Goal: Task Accomplishment & Management: Complete application form

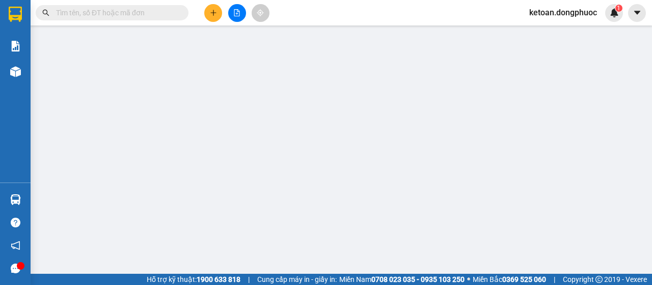
click at [115, 14] on input "text" at bounding box center [116, 12] width 120 height 11
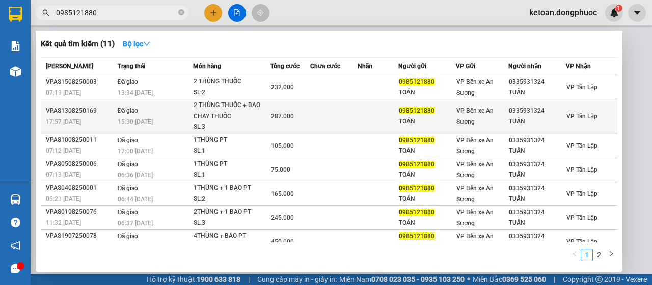
type input "0985121880"
click at [206, 118] on div "2 THÙNG THUỐC + BAO CHAY THUỐC" at bounding box center [232, 111] width 76 height 22
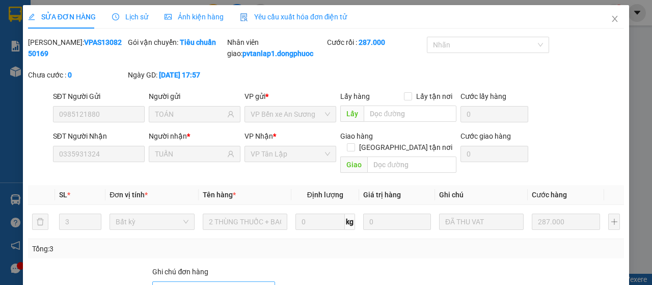
type input "0985121880"
type input "TOÁN"
type input "0335931324"
type input "TUẤN"
type input "287.000"
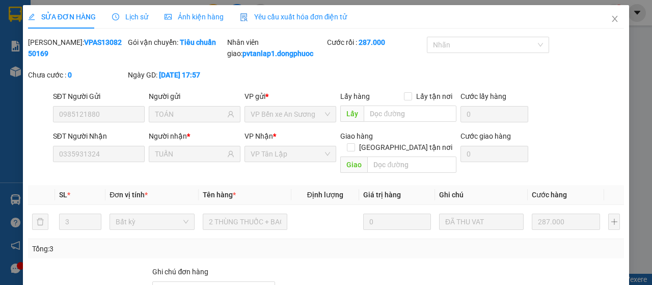
click at [303, 18] on span "Yêu cầu xuất hóa đơn điện tử" at bounding box center [294, 17] width 108 height 8
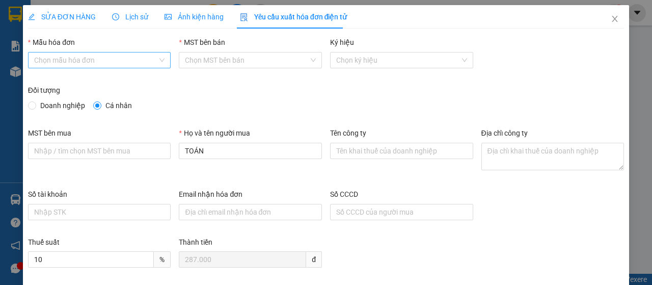
click at [117, 62] on input "Mẫu hóa đơn" at bounding box center [96, 59] width 124 height 15
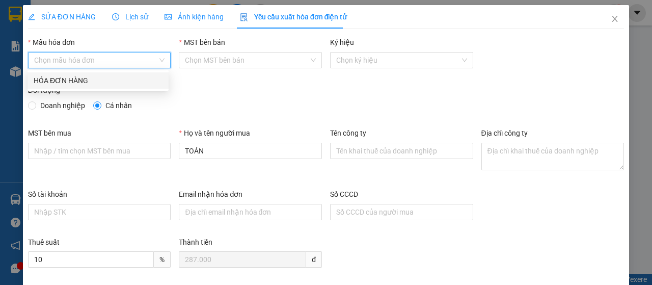
click at [108, 85] on div "HÓA ĐƠN HÀNG" at bounding box center [98, 80] width 129 height 11
type input "8"
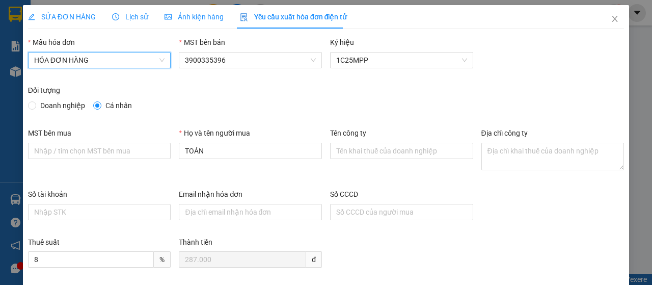
click at [68, 104] on span "Doanh nghiệp" at bounding box center [62, 105] width 53 height 11
click at [35, 104] on input "Doanh nghiệp" at bounding box center [31, 104] width 7 height 7
radio input "true"
radio input "false"
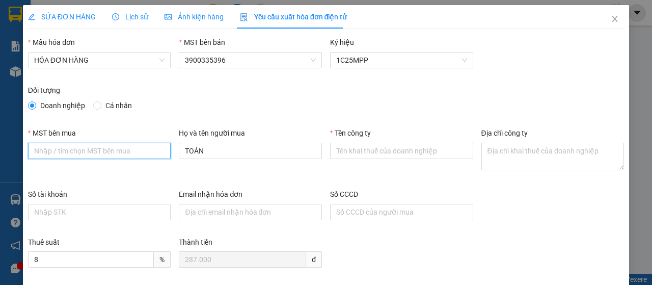
click at [94, 151] on input "MST bên mua" at bounding box center [99, 151] width 143 height 16
click at [84, 151] on input "MST bên mua" at bounding box center [99, 151] width 143 height 16
click at [76, 149] on input "MST bên mua" at bounding box center [99, 151] width 143 height 16
type input "0100773892-001"
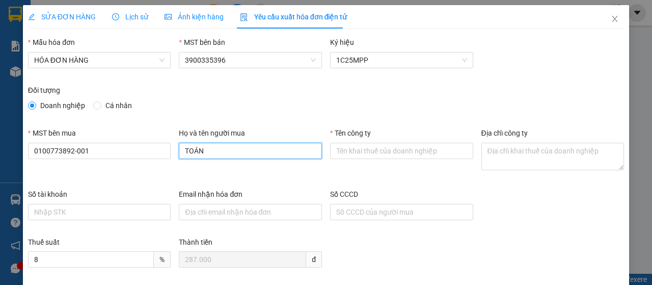
click at [227, 152] on input "TOÁN" at bounding box center [250, 151] width 143 height 16
type input "T"
type input "n"
type input "[PERSON_NAME]"
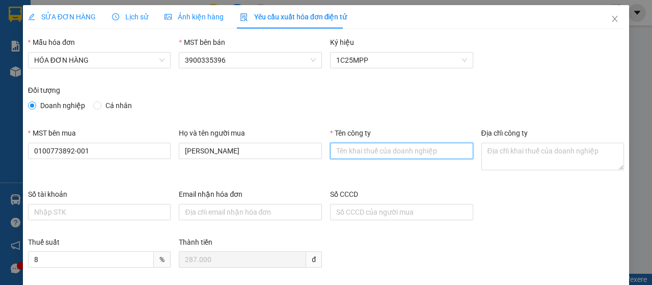
click at [370, 148] on input "Tên công ty" at bounding box center [401, 151] width 143 height 16
type input "Chi nhánh Công ty TNHH INTERTEK [GEOGRAPHIC_DATA] TẠI [GEOGRAPHIC_DATA]"
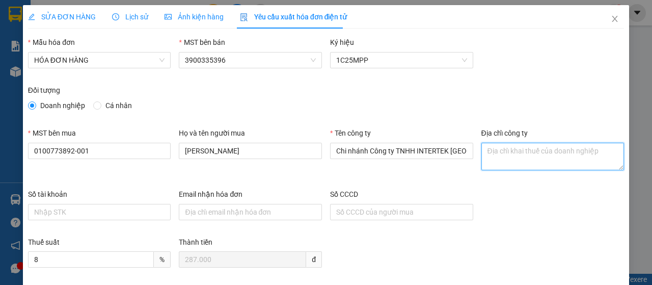
click at [509, 156] on textarea "Địa chỉ công ty" at bounding box center [553, 157] width 143 height 28
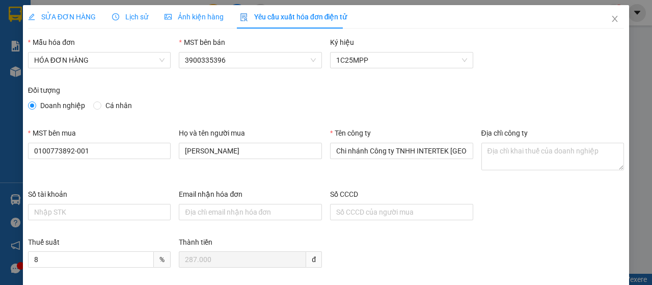
click at [613, 172] on div "Địa chỉ công ty" at bounding box center [553, 151] width 143 height 49
click at [614, 168] on textarea "Địa chỉ công ty" at bounding box center [553, 157] width 143 height 28
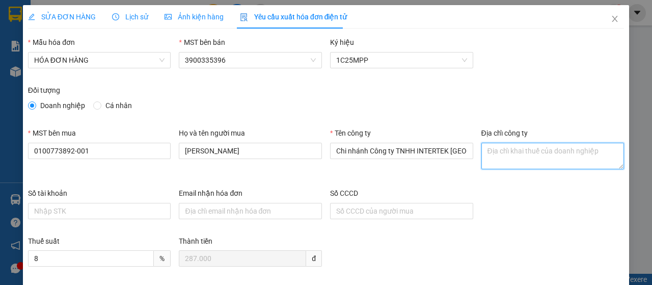
click at [516, 152] on textarea "Địa chỉ công ty" at bounding box center [553, 156] width 143 height 26
drag, startPoint x: 481, startPoint y: 150, endPoint x: 594, endPoint y: 162, distance: 113.2
click at [594, 162] on textarea "Tầng 1, 5, 6, 7, Tòa nhà S.O.H.O Biz, [GEOGRAPHIC_DATA], [GEOGRAPHIC_DATA], [GE…" at bounding box center [553, 156] width 143 height 26
type textarea "Tầng 1, 5, 6, 7, Tòa nhà S.O.H.O Biz, [GEOGRAPHIC_DATA], [GEOGRAPHIC_DATA], [GE…"
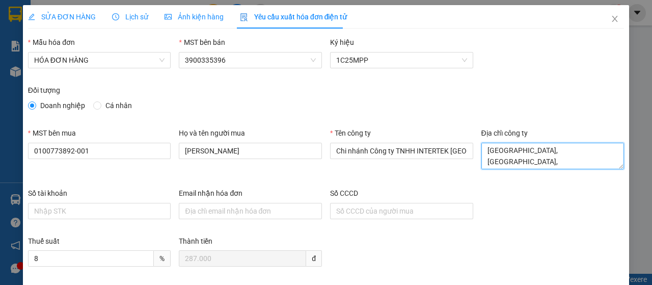
click at [515, 164] on textarea "Tầng 1, 5, 6, 7, Tòa nhà S.O.H.O Biz, [GEOGRAPHIC_DATA], [GEOGRAPHIC_DATA], [GE…" at bounding box center [553, 156] width 143 height 26
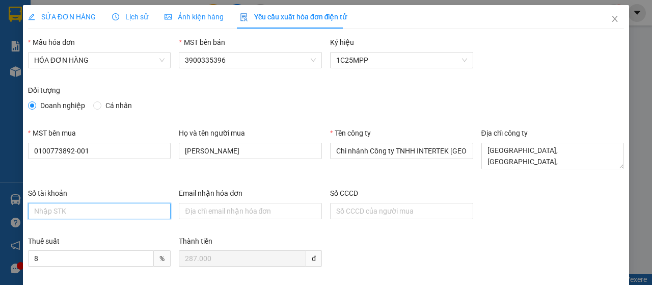
click at [91, 208] on input "Số tài khoản" at bounding box center [99, 211] width 143 height 16
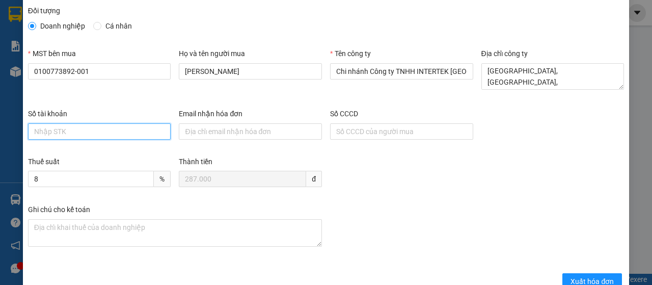
scroll to position [103, 0]
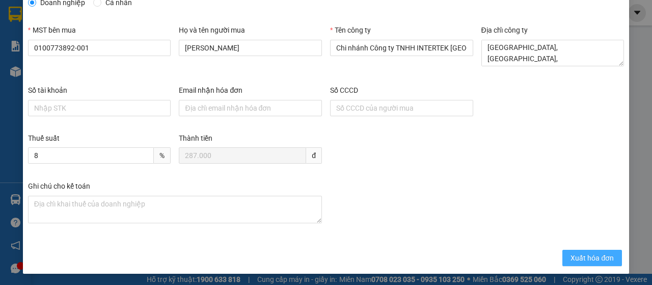
click at [576, 252] on span "Xuất hóa đơn" at bounding box center [592, 257] width 43 height 11
click at [571, 253] on span "Xuất hóa đơn" at bounding box center [592, 257] width 43 height 11
click at [470, 234] on div "Ghi chú cho kế toán" at bounding box center [326, 210] width 604 height 61
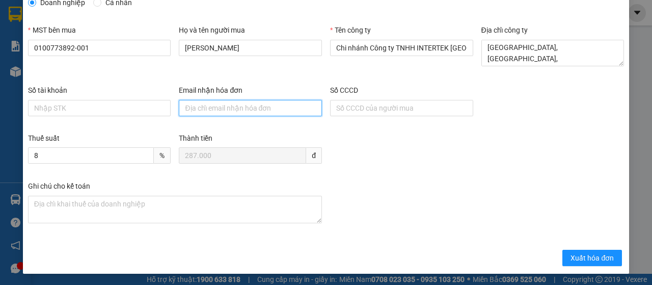
click at [234, 109] on input "Email nhận hóa đơn" at bounding box center [250, 108] width 143 height 16
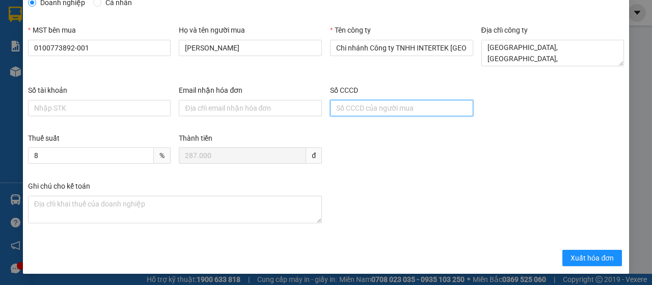
click at [370, 110] on input "Số CCCD" at bounding box center [401, 108] width 143 height 16
click at [397, 158] on div "Thuế suất 8 % Thành tiền 287.000 đ" at bounding box center [326, 156] width 604 height 48
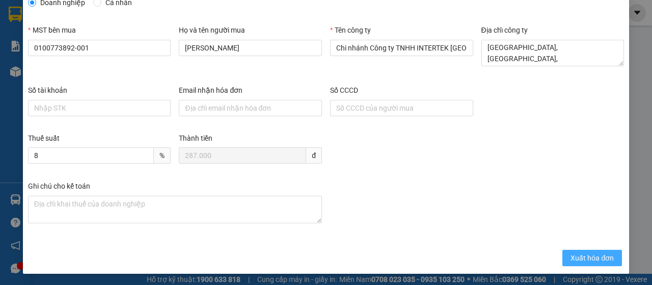
click at [574, 255] on span "Xuất hóa đơn" at bounding box center [592, 257] width 43 height 11
click at [581, 259] on span "Xuất hóa đơn" at bounding box center [592, 257] width 43 height 11
click at [580, 259] on span "Xuất hóa đơn" at bounding box center [592, 257] width 43 height 11
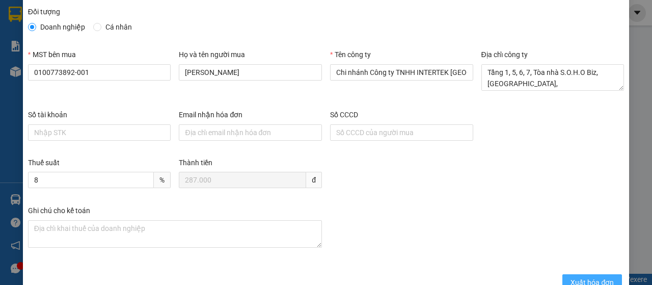
scroll to position [1, 0]
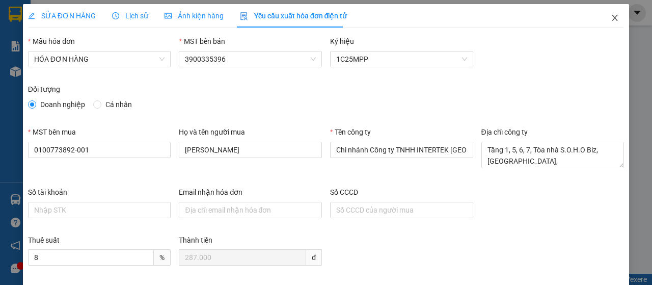
click at [606, 11] on span "Close" at bounding box center [615, 18] width 29 height 29
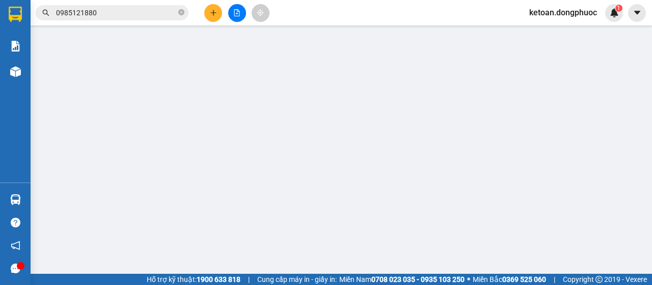
click at [118, 11] on input "0985121880" at bounding box center [116, 12] width 120 height 11
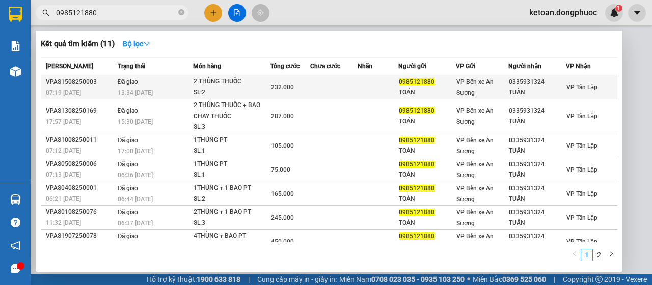
click at [202, 87] on div "2 THÙNG THUỐC" at bounding box center [232, 81] width 76 height 11
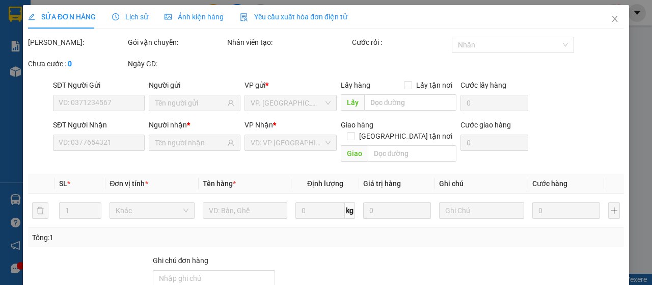
type input "0985121880"
type input "TOÁN"
type input "0335931324"
type input "TUẤN"
type input "232.000"
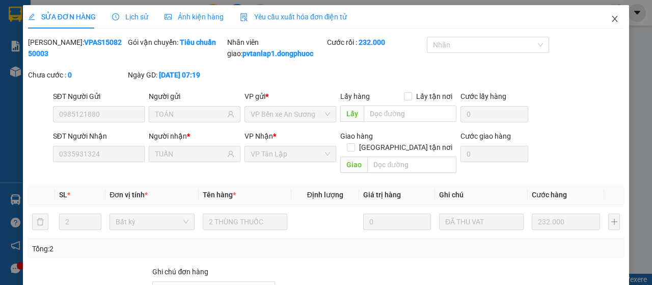
click at [603, 24] on span "Close" at bounding box center [615, 19] width 29 height 29
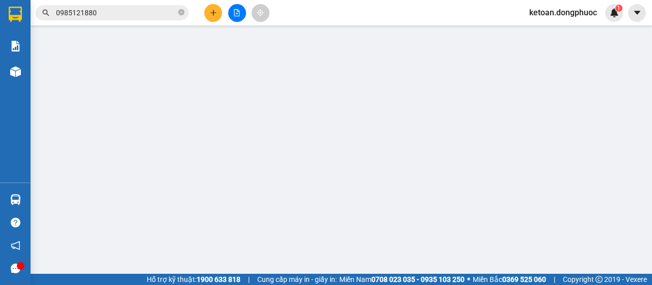
click at [129, 20] on div "Kết quả tìm kiếm ( 11 ) Bộ lọc Mã ĐH Trạng thái Món hàng Tổng cước Chưa cước Nh…" at bounding box center [99, 13] width 199 height 18
click at [134, 11] on input "0985121880" at bounding box center [116, 12] width 120 height 11
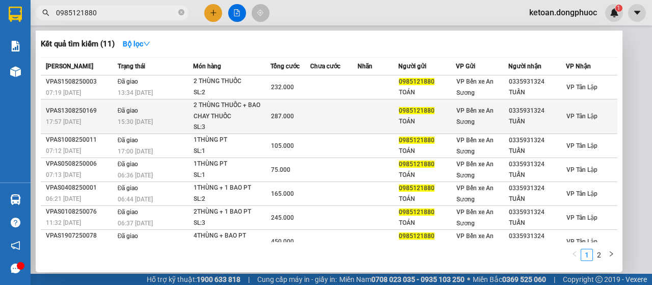
click at [148, 116] on td "Đã giao 15:30 - 14/08" at bounding box center [154, 116] width 78 height 35
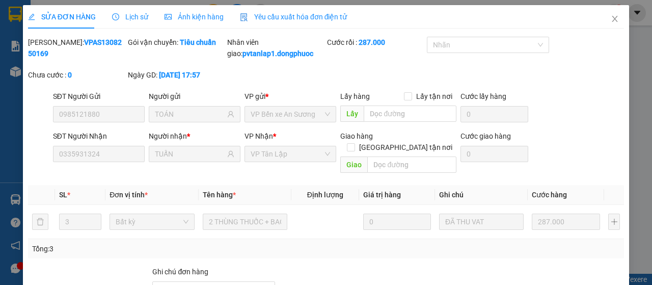
click at [322, 23] on div "Yêu cầu xuất hóa đơn điện tử" at bounding box center [294, 16] width 108 height 23
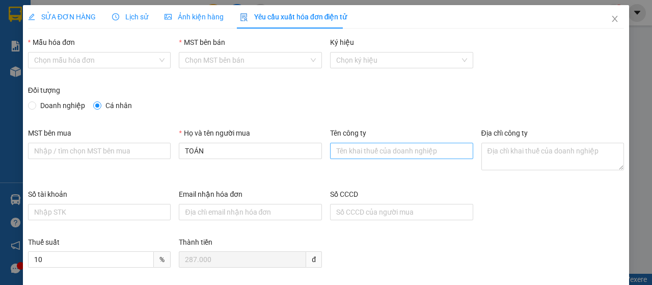
scroll to position [102, 0]
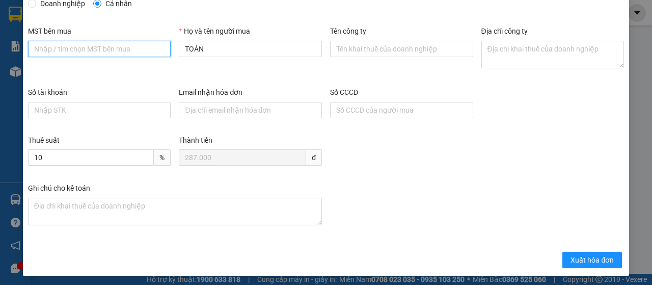
click at [98, 54] on input "MST bên mua" at bounding box center [99, 49] width 143 height 16
type input "0100773892-001"
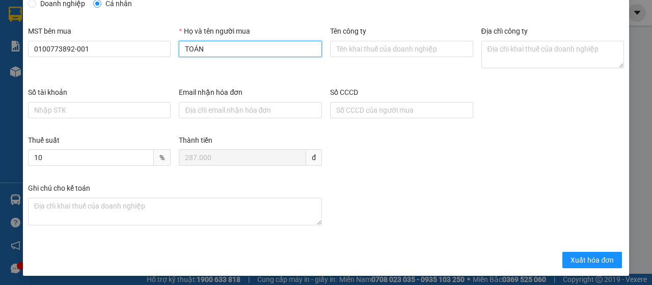
click at [229, 47] on input "TOÁN" at bounding box center [250, 49] width 143 height 16
type input "T"
type input "n"
type input "[PERSON_NAME]"
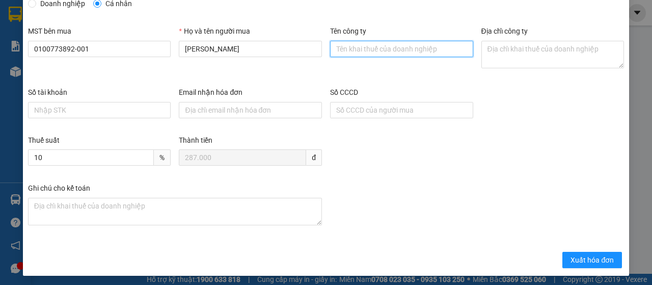
click at [342, 46] on input "Tên công ty" at bounding box center [401, 49] width 143 height 16
type input "Chi nhánh Công ty TNHH INTERTEK [GEOGRAPHIC_DATA] TẠI [GEOGRAPHIC_DATA]"
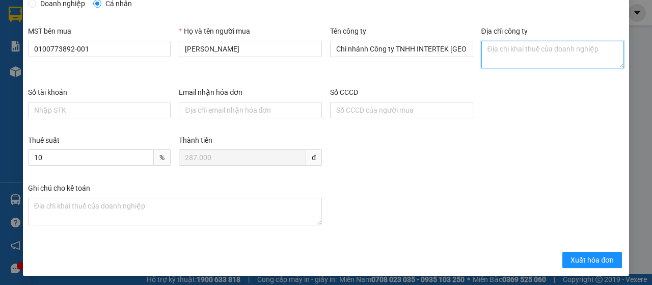
click at [507, 48] on textarea "Địa chỉ công ty" at bounding box center [553, 55] width 143 height 28
paste textarea "Tầng 1, 5, 6, 7, Tòa nhà S.O.H.O Biz, [GEOGRAPHIC_DATA], [GEOGRAPHIC_DATA], [GE…"
type textarea "Tầng 1, 5, 6, 7, Tòa nhà S.O.H.O Biz, [GEOGRAPHIC_DATA], [GEOGRAPHIC_DATA], [GE…"
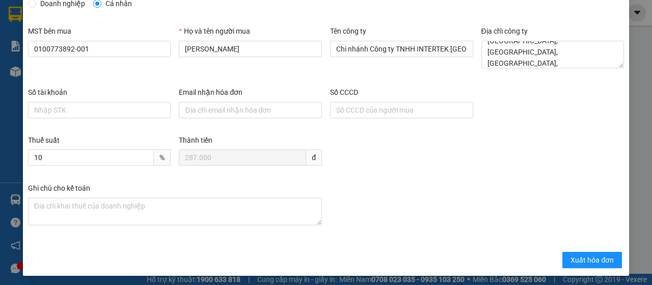
click at [393, 145] on div "Thuế suất 10 % Thành tiền 287.000 đ" at bounding box center [326, 159] width 604 height 48
click at [578, 256] on span "Xuất hóa đơn" at bounding box center [592, 259] width 43 height 11
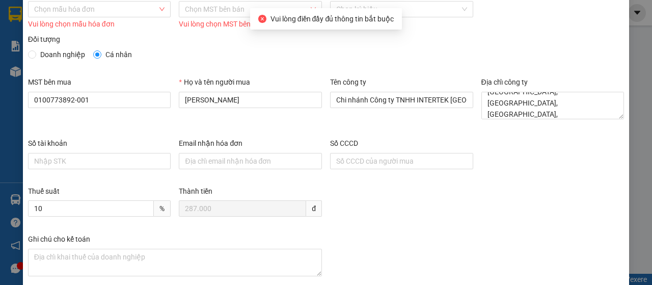
scroll to position [0, 0]
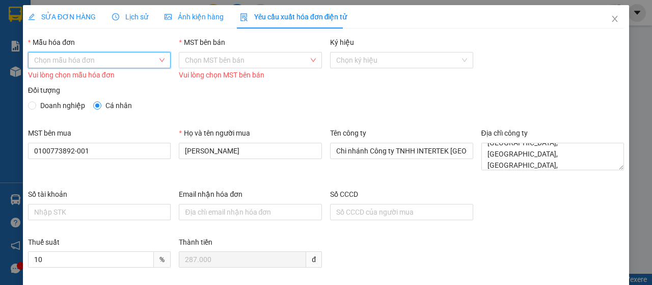
click at [123, 60] on input "Mẫu hóa đơn" at bounding box center [96, 59] width 124 height 15
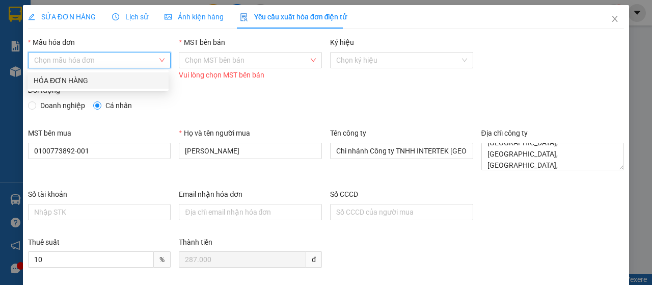
click at [105, 81] on div "HÓA ĐƠN HÀNG" at bounding box center [98, 80] width 129 height 11
type input "8"
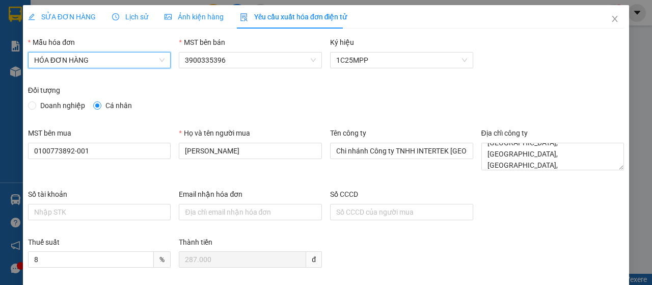
drag, startPoint x: 61, startPoint y: 104, endPoint x: 76, endPoint y: 104, distance: 15.3
click at [60, 104] on span "Doanh nghiệp" at bounding box center [62, 105] width 53 height 11
click at [35, 104] on input "Doanh nghiệp" at bounding box center [31, 104] width 7 height 7
radio input "true"
radio input "false"
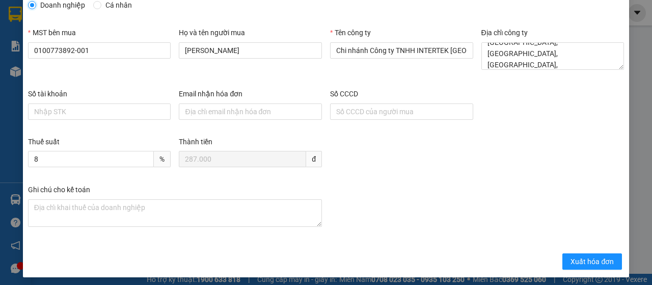
scroll to position [103, 0]
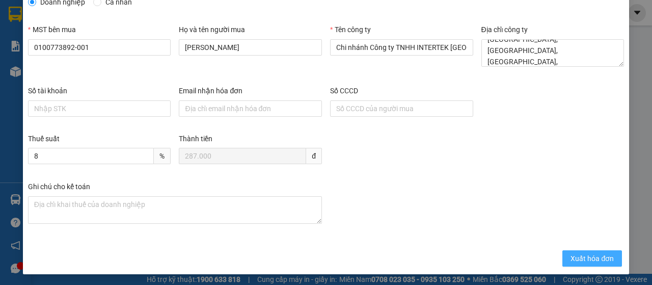
click at [573, 255] on span "Xuất hóa đơn" at bounding box center [592, 258] width 43 height 11
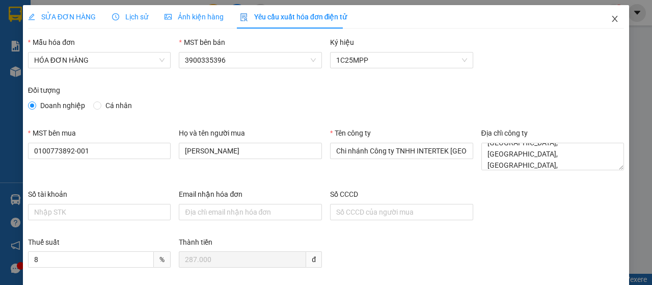
click at [611, 19] on icon "close" at bounding box center [615, 19] width 8 height 8
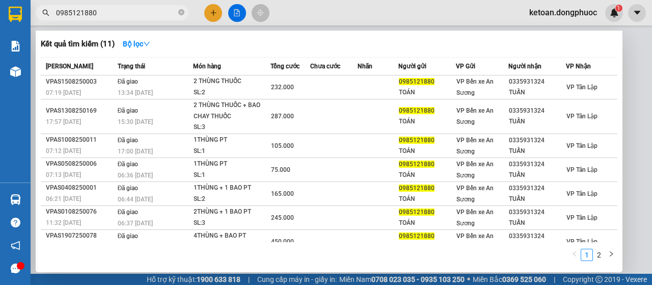
click at [146, 10] on input "0985121880" at bounding box center [116, 12] width 120 height 11
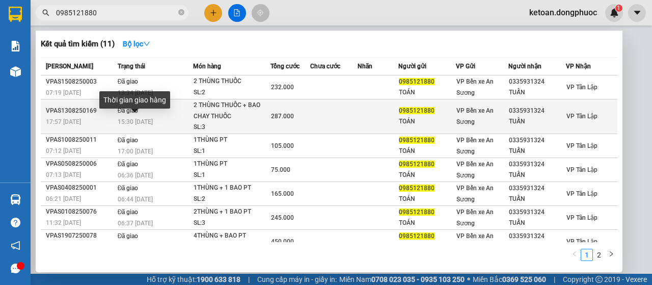
click at [147, 119] on span "15:30 [DATE]" at bounding box center [135, 121] width 35 height 7
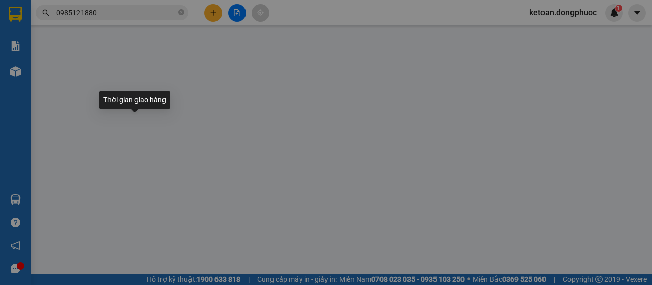
type input "0985121880"
type input "TOÁN"
type input "0335931324"
type input "TUẤN"
type input "287.000"
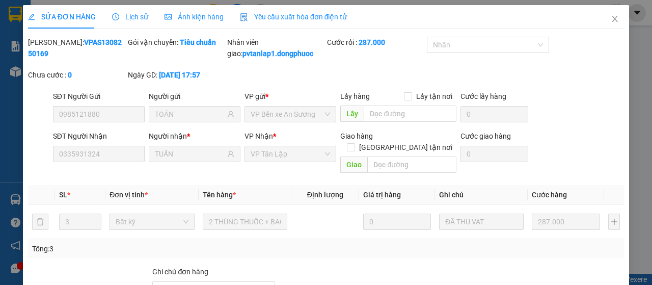
click at [280, 21] on span "Yêu cầu xuất hóa đơn điện tử" at bounding box center [294, 17] width 108 height 8
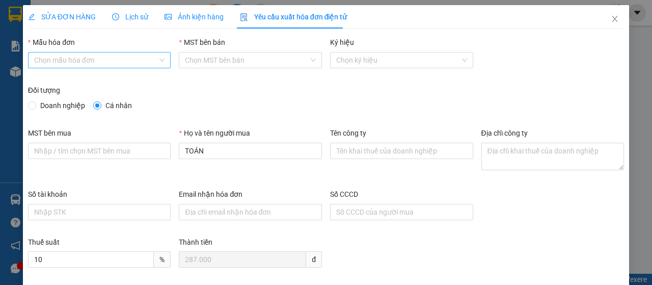
click at [101, 63] on input "Mẫu hóa đơn" at bounding box center [96, 59] width 124 height 15
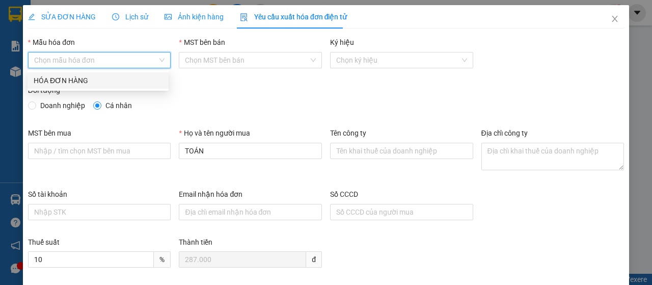
click at [100, 75] on div "HÓA ĐƠN HÀNG" at bounding box center [98, 80] width 129 height 11
type input "8"
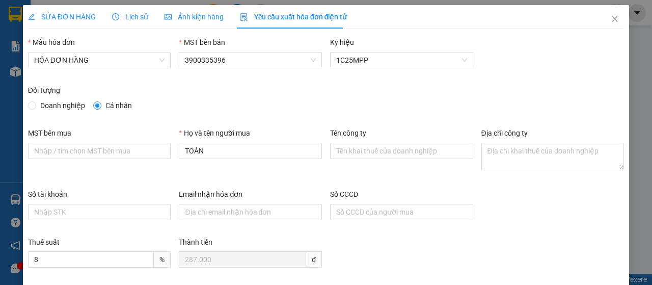
click at [69, 101] on span "Doanh nghiệp" at bounding box center [62, 105] width 53 height 11
click at [35, 101] on input "Doanh nghiệp" at bounding box center [31, 104] width 7 height 7
radio input "true"
radio input "false"
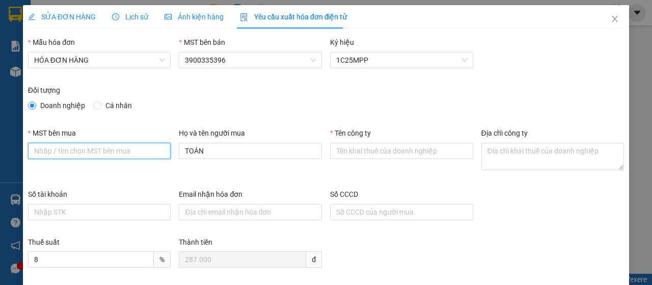
click at [85, 149] on input "MST bên mua" at bounding box center [99, 151] width 143 height 16
type input "0100773892-001"
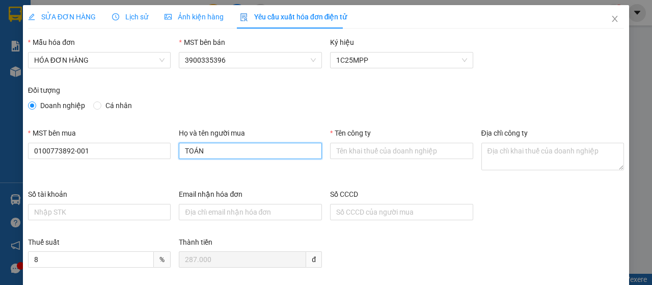
drag, startPoint x: 207, startPoint y: 152, endPoint x: 145, endPoint y: 161, distance: 62.3
click at [146, 160] on div "MST bên mua 0100773892-001 Họ và tên người mua TOÁN Tên công ty Địa chỉ công ty" at bounding box center [326, 157] width 604 height 61
type input "[PERSON_NAME]"
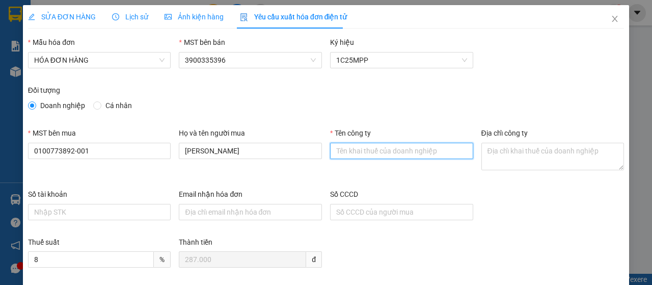
click at [354, 150] on input "Tên công ty" at bounding box center [401, 151] width 143 height 16
type input "Chi nhánh Công ty TNHH INTERTEK [GEOGRAPHIC_DATA] TẠI [GEOGRAPHIC_DATA]"
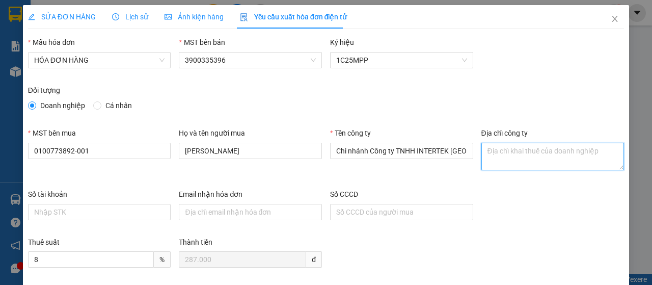
click at [501, 149] on textarea "Địa chỉ công ty" at bounding box center [553, 157] width 143 height 28
paste textarea "Tầng 1, 5, 6, 7, Tòa nhà S.O.H.O Biz, [GEOGRAPHIC_DATA], [GEOGRAPHIC_DATA], [GE…"
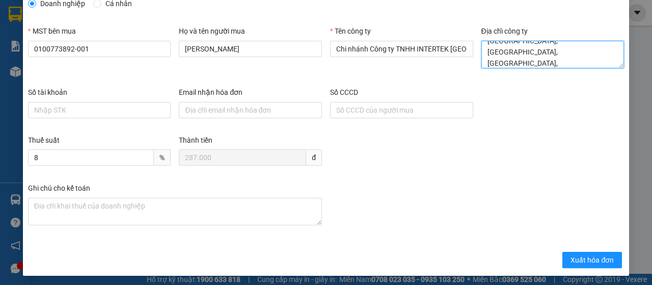
scroll to position [103, 0]
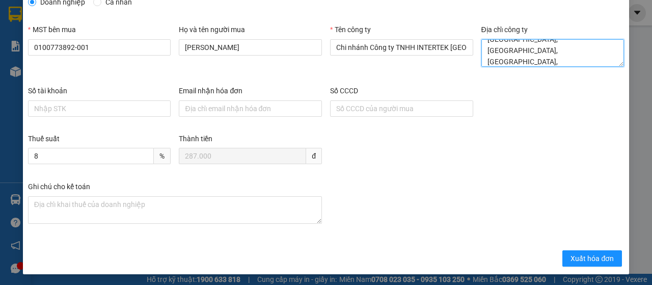
type textarea "Tầng 1, 5, 6, 7, Tòa nhà S.O.H.O Biz, [GEOGRAPHIC_DATA], [GEOGRAPHIC_DATA], [GE…"
click at [257, 146] on div "Thành tiền" at bounding box center [250, 140] width 143 height 15
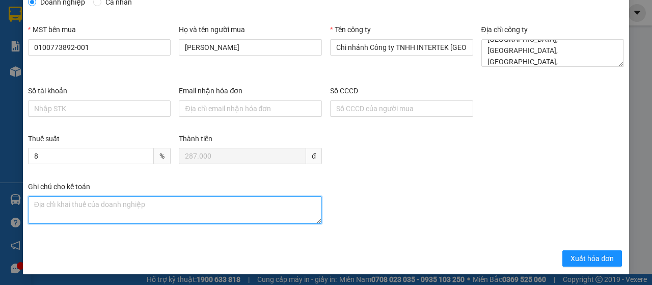
click at [132, 210] on textarea "Ghi chú đơn hàng" at bounding box center [175, 210] width 294 height 28
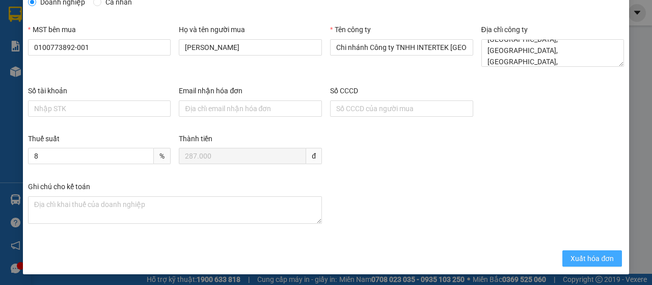
click at [582, 257] on span "Xuất hóa đơn" at bounding box center [592, 258] width 43 height 11
click at [571, 254] on span "Xuất hóa đơn" at bounding box center [592, 258] width 43 height 11
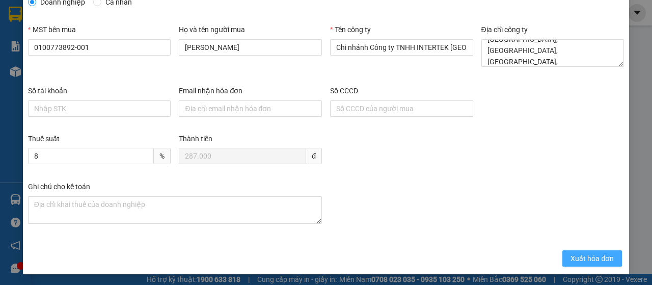
click at [571, 254] on span "Xuất hóa đơn" at bounding box center [592, 258] width 43 height 11
click at [571, 255] on span "Xuất hóa đơn" at bounding box center [592, 258] width 43 height 11
click at [578, 251] on button "Xuất hóa đơn" at bounding box center [593, 258] width 60 height 16
click at [583, 256] on span "Xuất hóa đơn" at bounding box center [592, 258] width 43 height 11
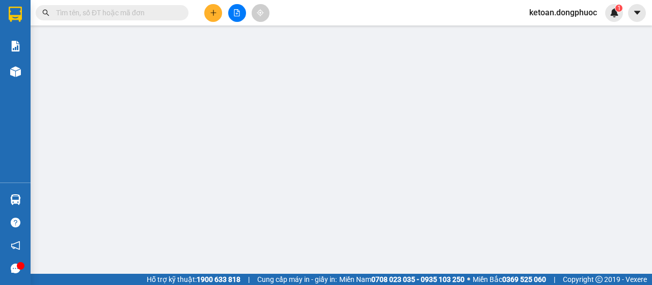
click at [142, 16] on input "text" at bounding box center [116, 12] width 120 height 11
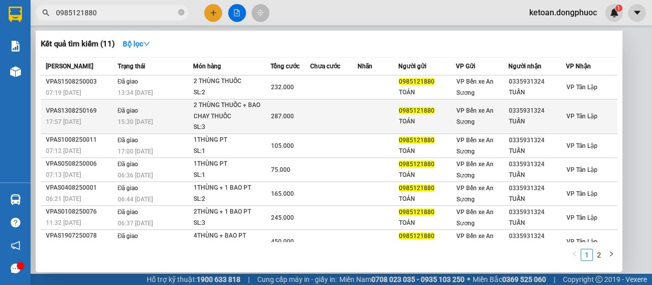
type input "0985121880"
click at [231, 107] on div "2 THÙNG THUỐC + BAO CHAY THUỐC" at bounding box center [232, 111] width 76 height 22
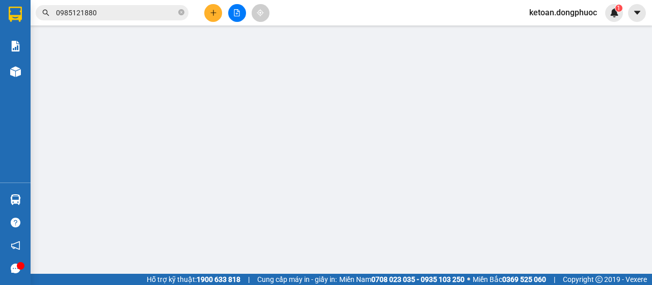
type input "0985121880"
type input "TOÁN"
type input "0335931324"
type input "TUẤN"
type input "287.000"
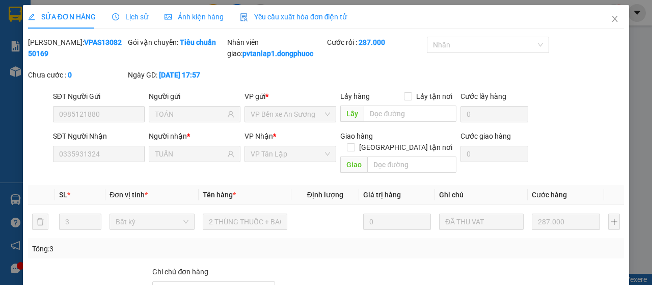
click at [278, 16] on span "Yêu cầu xuất hóa đơn điện tử" at bounding box center [294, 17] width 108 height 8
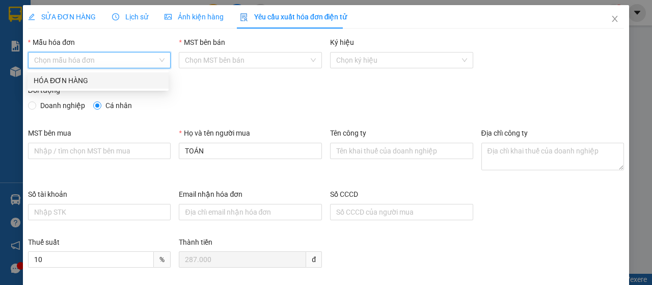
click at [109, 55] on input "Mẫu hóa đơn" at bounding box center [96, 59] width 124 height 15
click at [102, 76] on div "HÓA ĐƠN HÀNG" at bounding box center [98, 80] width 129 height 11
type input "8"
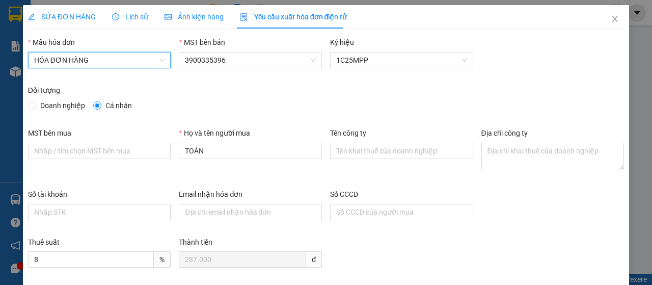
drag, startPoint x: 74, startPoint y: 98, endPoint x: 77, endPoint y: 108, distance: 9.7
click at [74, 98] on div "Đối tượng" at bounding box center [326, 92] width 596 height 15
click at [77, 107] on span "Doanh nghiệp" at bounding box center [62, 105] width 53 height 11
click at [35, 107] on input "Doanh nghiệp" at bounding box center [31, 104] width 7 height 7
radio input "true"
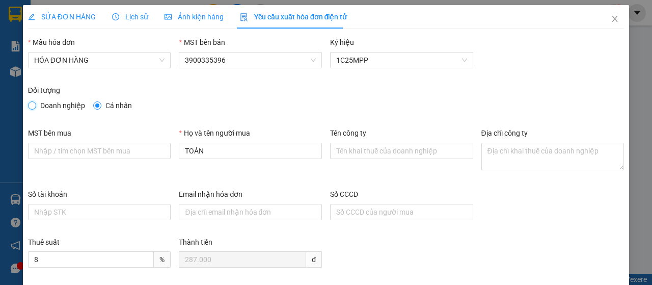
radio input "false"
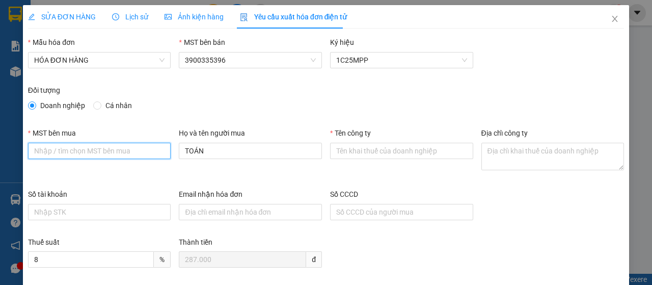
click at [112, 150] on input "MST bên mua" at bounding box center [99, 151] width 143 height 16
type input "0100773892-001"
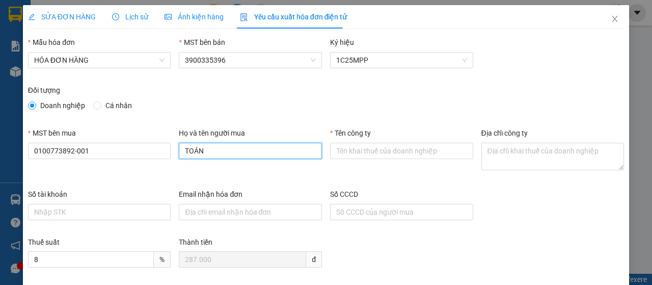
click at [269, 150] on input "TOÁN" at bounding box center [250, 151] width 143 height 16
type input "T"
type input "N"
type input "[PERSON_NAME]"
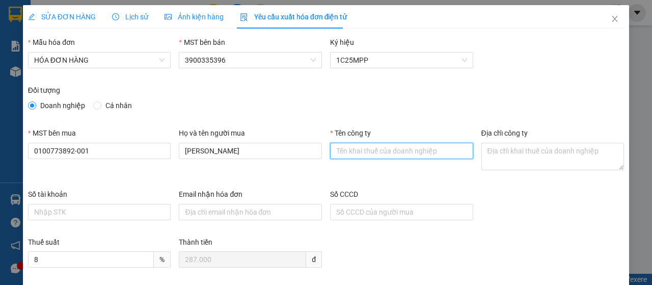
click at [351, 147] on input "Tên công ty" at bounding box center [401, 151] width 143 height 16
type input "Chi nhánh Công ty TNHH INTERTEK [GEOGRAPHIC_DATA] TẠI [GEOGRAPHIC_DATA]"
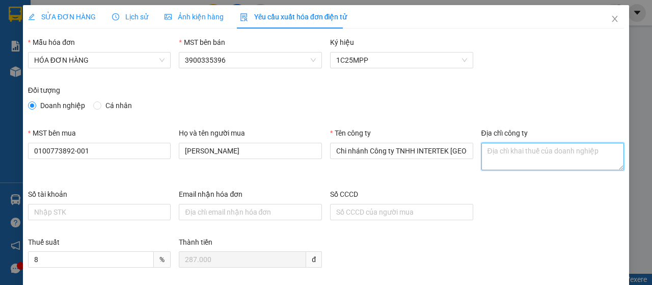
click at [499, 156] on textarea "Địa chỉ công ty" at bounding box center [553, 157] width 143 height 28
paste textarea "Hợp đồng số 1508/2025/HĐVT-CTĐP xe 29 chỗ Từ Trường Mầm Non IGC [GEOGRAPHIC_DAT…"
type textarea "Hợp đồng số 1508/2025/HĐVT-CTĐP xe 29 chỗ Từ Trường Mầm Non IGC [GEOGRAPHIC_DAT…"
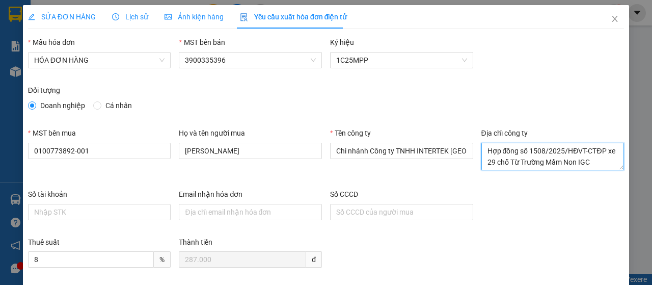
drag, startPoint x: 600, startPoint y: 166, endPoint x: 458, endPoint y: 77, distance: 168.0
click at [458, 77] on form "Mẫu hóa đơn HÓA ĐƠN HÀNG MST bên bán 3900335396 Ký hiệu 1C25MPP Đối tượng Doanh…" at bounding box center [326, 203] width 596 height 333
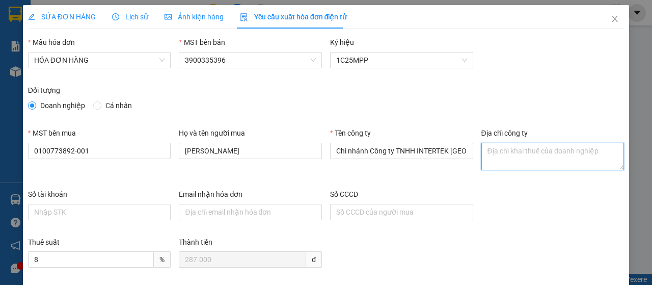
paste textarea "Tầng 1, 5, 6, 7, Tòa nhà S.O.H.O Biz, [GEOGRAPHIC_DATA], [GEOGRAPHIC_DATA], [GE…"
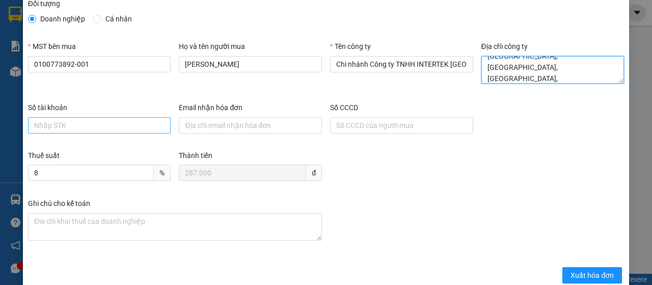
scroll to position [103, 0]
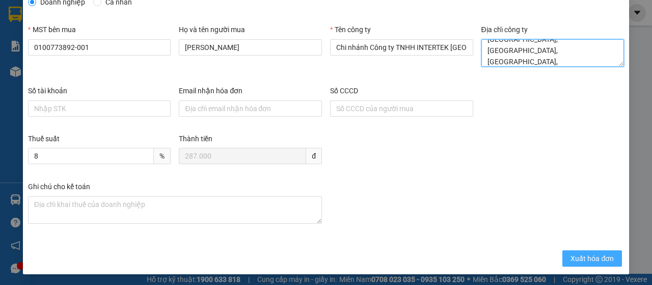
type textarea "Tầng 1, 5, 6, 7, Tòa nhà S.O.H.O Biz, [GEOGRAPHIC_DATA], [GEOGRAPHIC_DATA], [GE…"
click at [574, 255] on span "Xuất hóa đơn" at bounding box center [592, 258] width 43 height 11
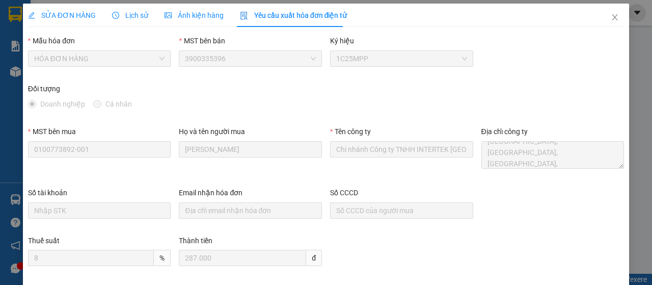
scroll to position [0, 0]
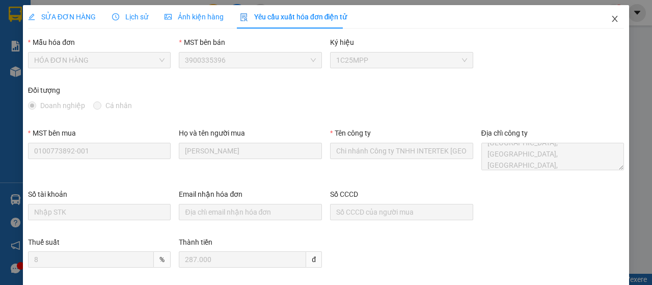
click at [611, 16] on icon "close" at bounding box center [615, 19] width 8 height 8
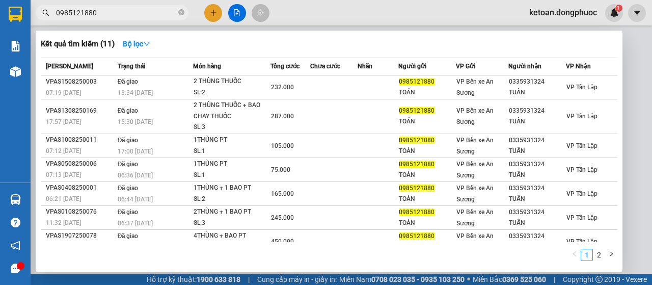
click at [117, 12] on input "0985121880" at bounding box center [116, 12] width 120 height 11
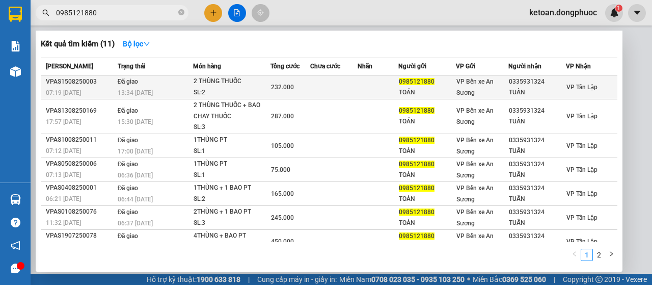
click at [139, 87] on td "Đã giao 13:34 [DATE]" at bounding box center [154, 87] width 78 height 24
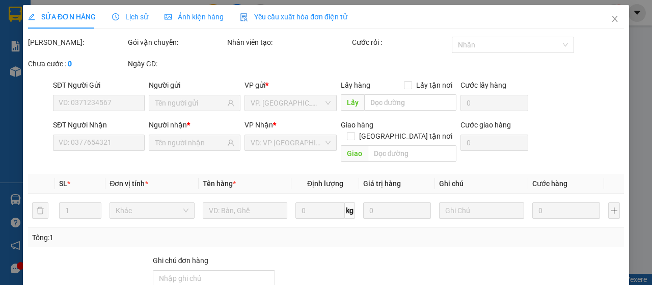
type input "0985121880"
type input "TOÁN"
type input "0335931324"
type input "TUẤN"
type input "232.000"
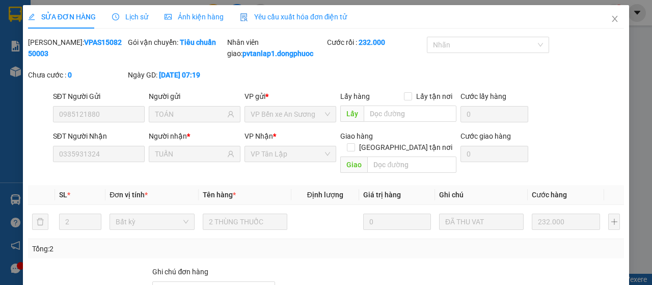
click at [275, 21] on div "Yêu cầu xuất hóa đơn điện tử" at bounding box center [294, 16] width 108 height 11
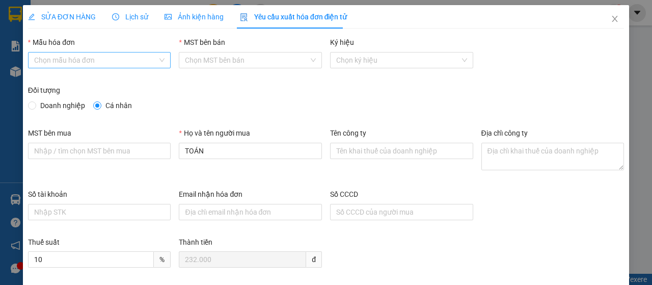
click at [122, 56] on input "Mẫu hóa đơn" at bounding box center [96, 59] width 124 height 15
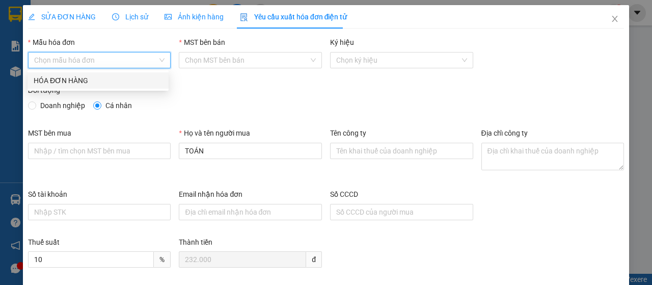
click at [106, 79] on div "HÓA ĐƠN HÀNG" at bounding box center [98, 80] width 129 height 11
type input "8"
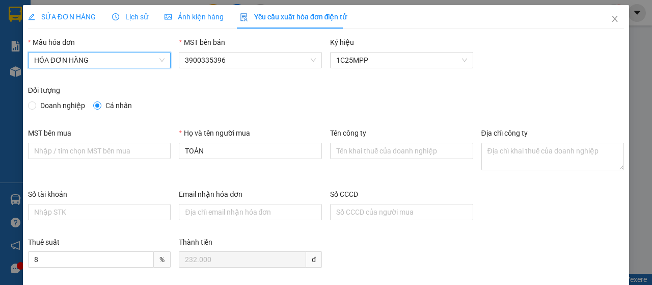
click at [73, 105] on span "Doanh nghiệp" at bounding box center [62, 105] width 53 height 11
click at [35, 105] on input "Doanh nghiệp" at bounding box center [31, 104] width 7 height 7
radio input "true"
radio input "false"
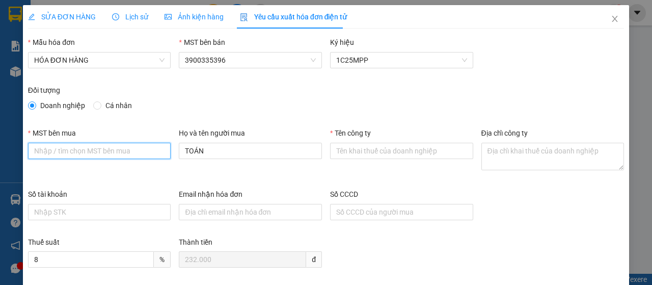
click at [77, 153] on input "MST bên mua" at bounding box center [99, 151] width 143 height 16
type input "0100773892-001"
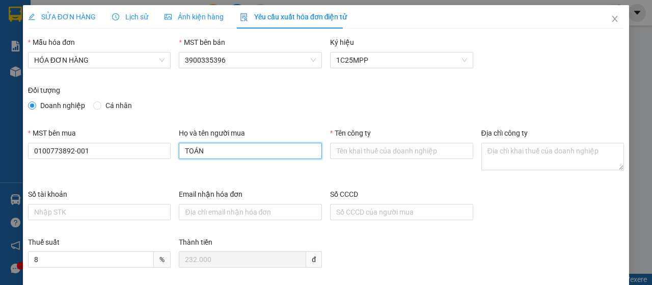
click at [247, 154] on input "TOÁN" at bounding box center [250, 151] width 143 height 16
type input "T"
type input "[PERSON_NAME]"
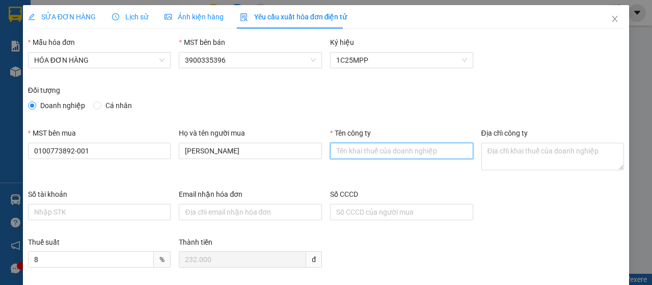
click at [355, 149] on input "Tên công ty" at bounding box center [401, 151] width 143 height 16
type input "Chi nhánh Công ty TNHH INTERTEK [GEOGRAPHIC_DATA] TẠI [GEOGRAPHIC_DATA]"
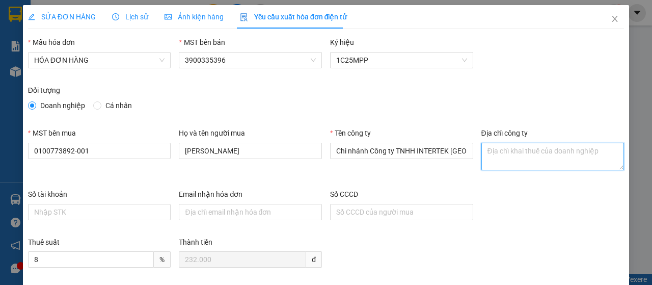
click at [499, 160] on textarea "Địa chỉ công ty" at bounding box center [553, 157] width 143 height 28
paste textarea "Tầng 1, 5, 6, 7, Tòa nhà S.O.H.O Biz, [GEOGRAPHIC_DATA], [GEOGRAPHIC_DATA], [GE…"
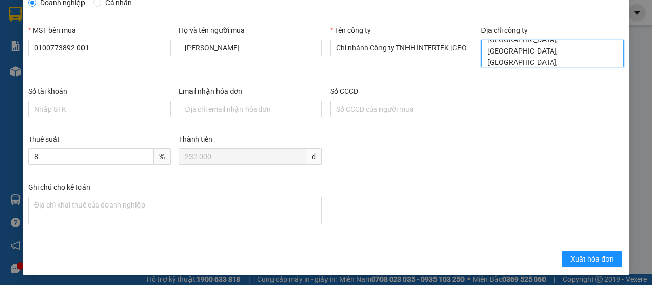
scroll to position [103, 0]
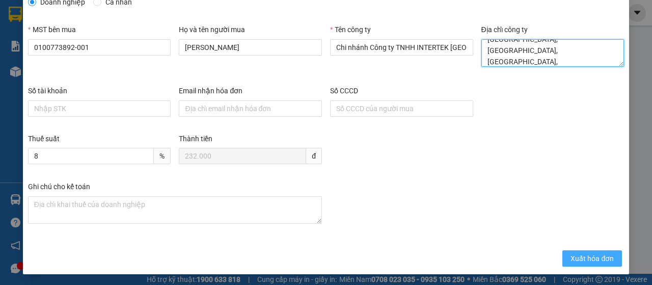
type textarea "Tầng 1, 5, 6, 7, Tòa nhà S.O.H.O Biz, [GEOGRAPHIC_DATA], [GEOGRAPHIC_DATA], [GE…"
click at [590, 250] on button "Xuất hóa đơn" at bounding box center [593, 258] width 60 height 16
